Goal: Navigation & Orientation: Find specific page/section

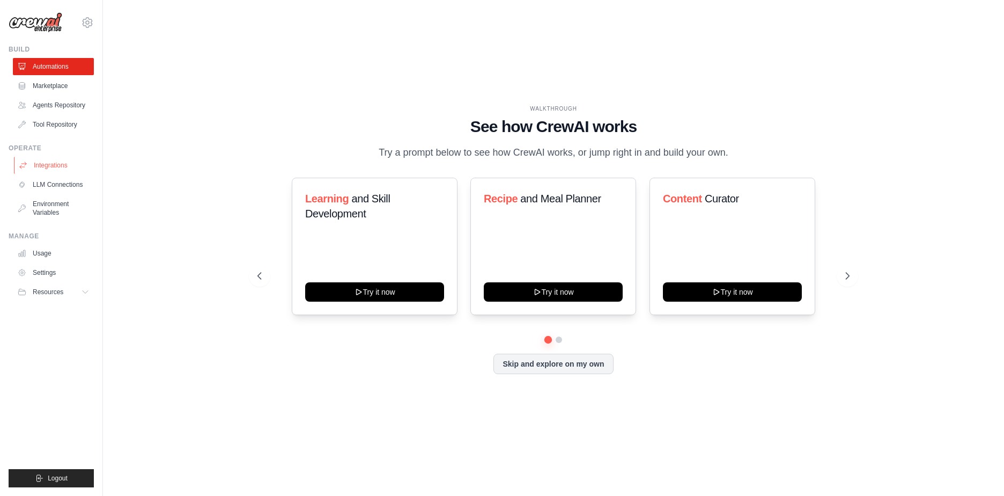
click at [62, 166] on link "Integrations" at bounding box center [54, 165] width 81 height 17
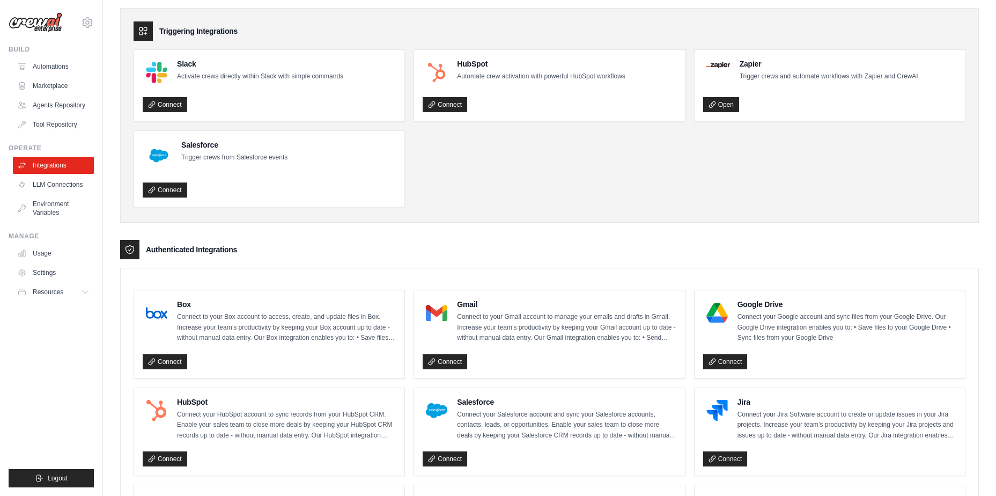
scroll to position [54, 0]
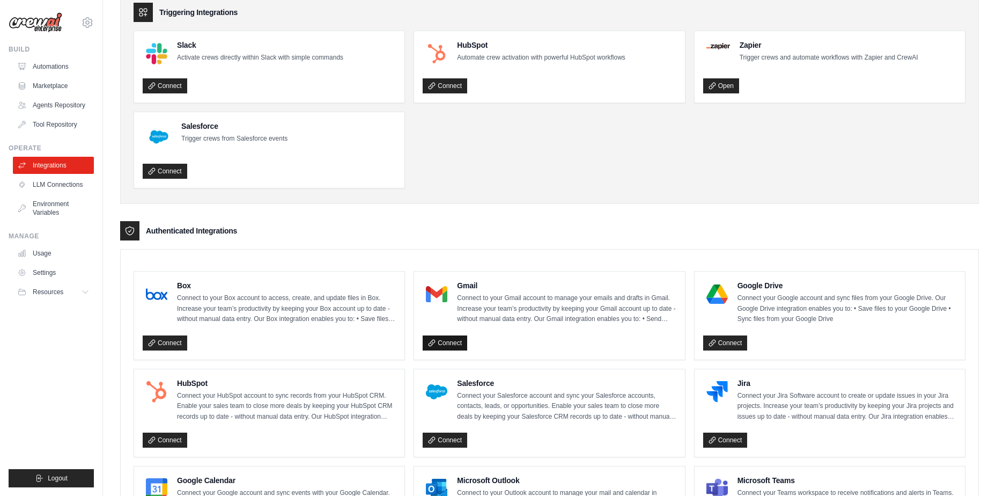
click at [450, 341] on link "Connect" at bounding box center [445, 342] width 45 height 15
click at [717, 344] on link "Connect" at bounding box center [725, 342] width 45 height 15
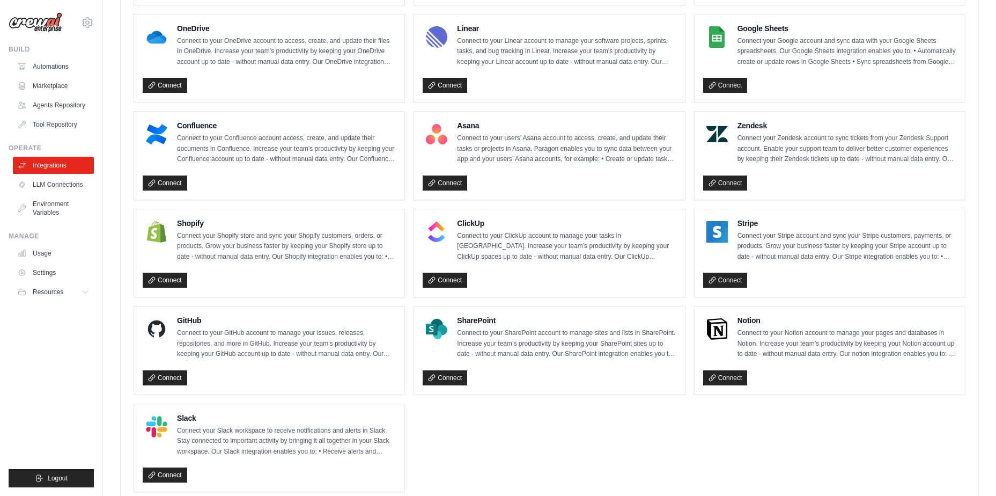
scroll to position [636, 0]
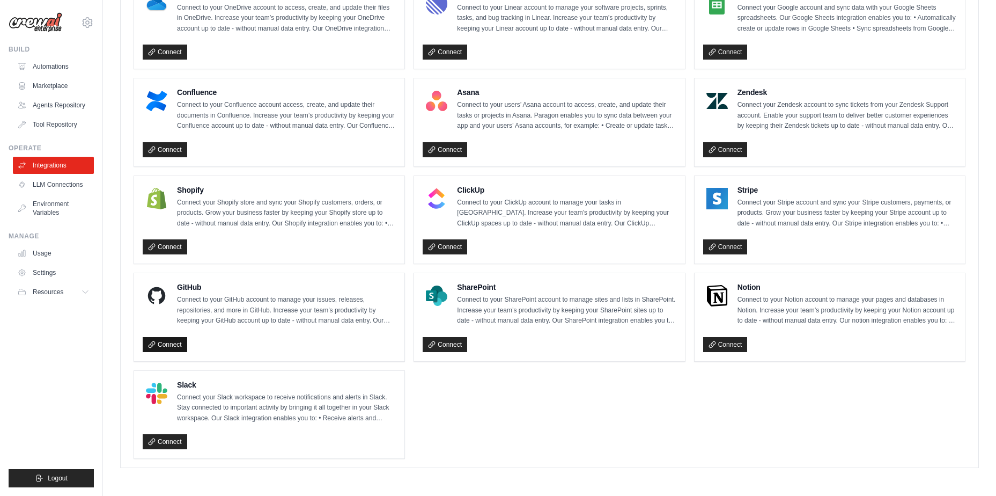
click at [146, 346] on link "Connect" at bounding box center [165, 344] width 45 height 15
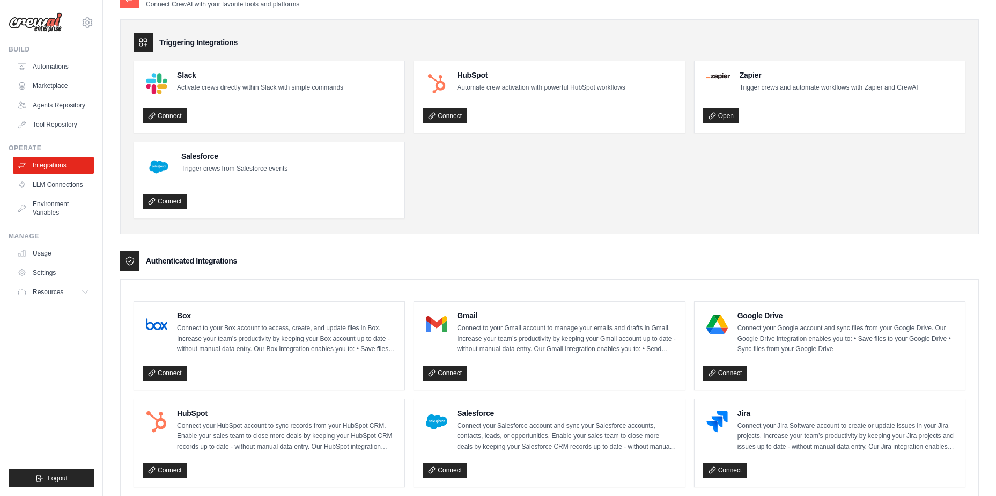
scroll to position [0, 0]
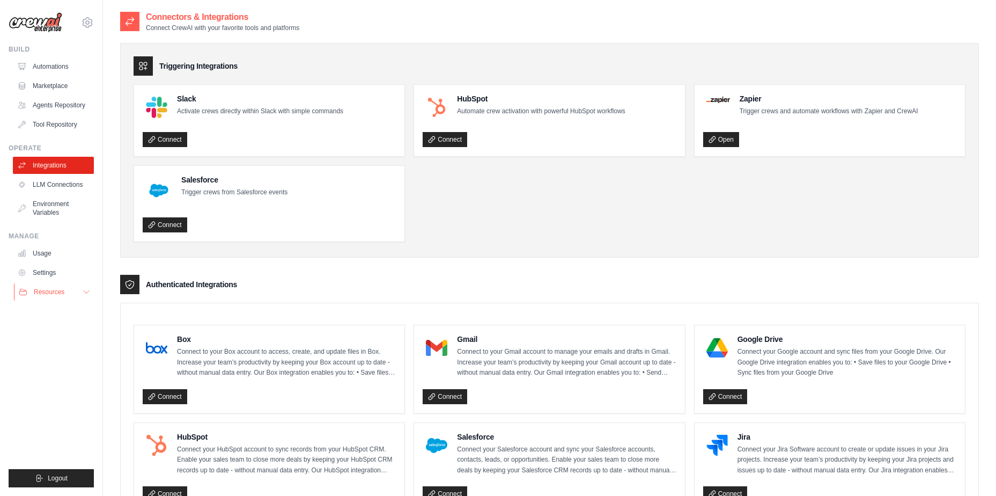
click at [53, 296] on button "Resources" at bounding box center [54, 291] width 81 height 17
click at [38, 346] on link "Blog" at bounding box center [57, 344] width 75 height 15
